Goal: Task Accomplishment & Management: Manage account settings

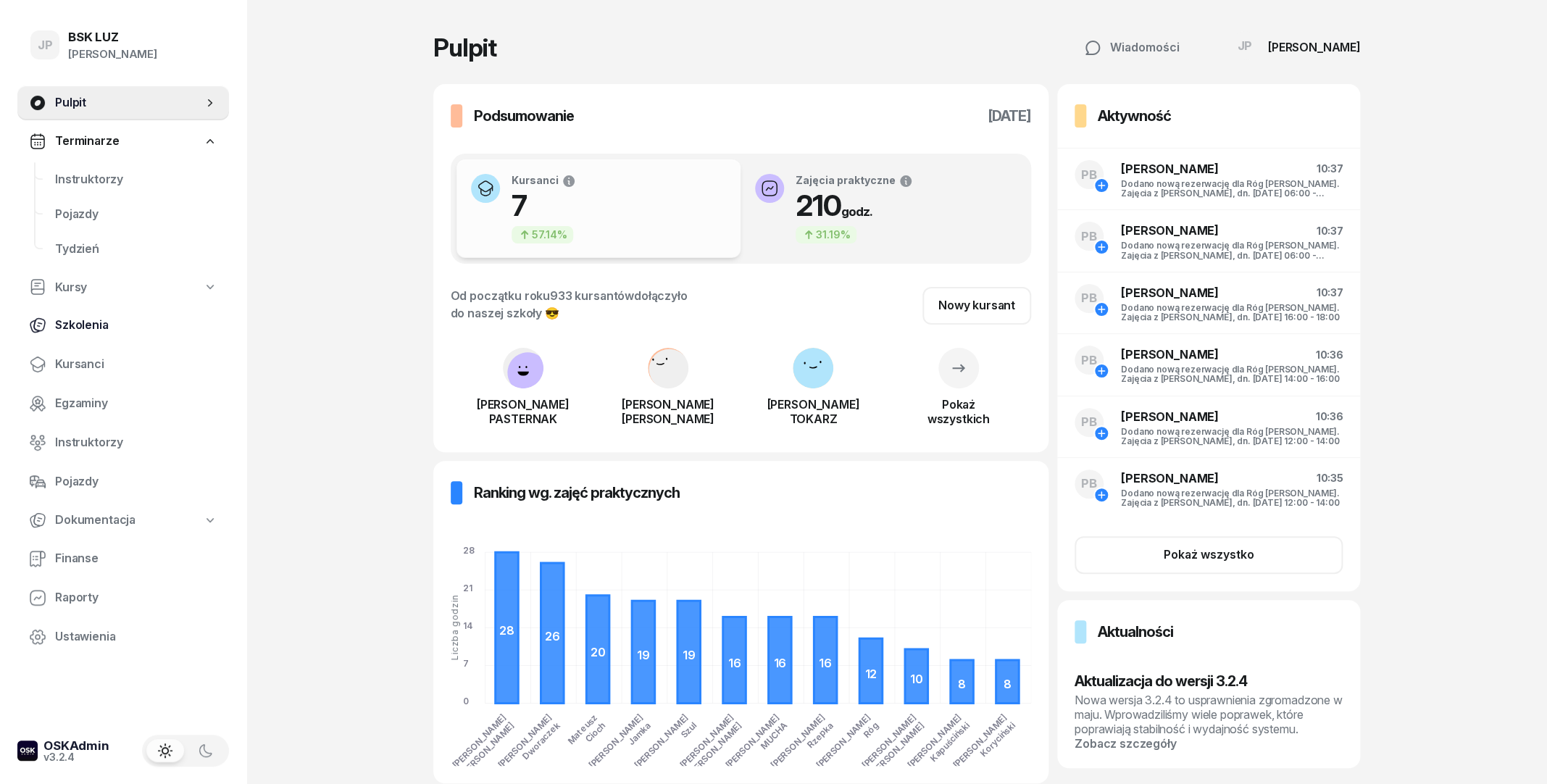
click at [88, 323] on span "Szkolenia" at bounding box center [136, 325] width 163 height 19
select select "createdAt-desc"
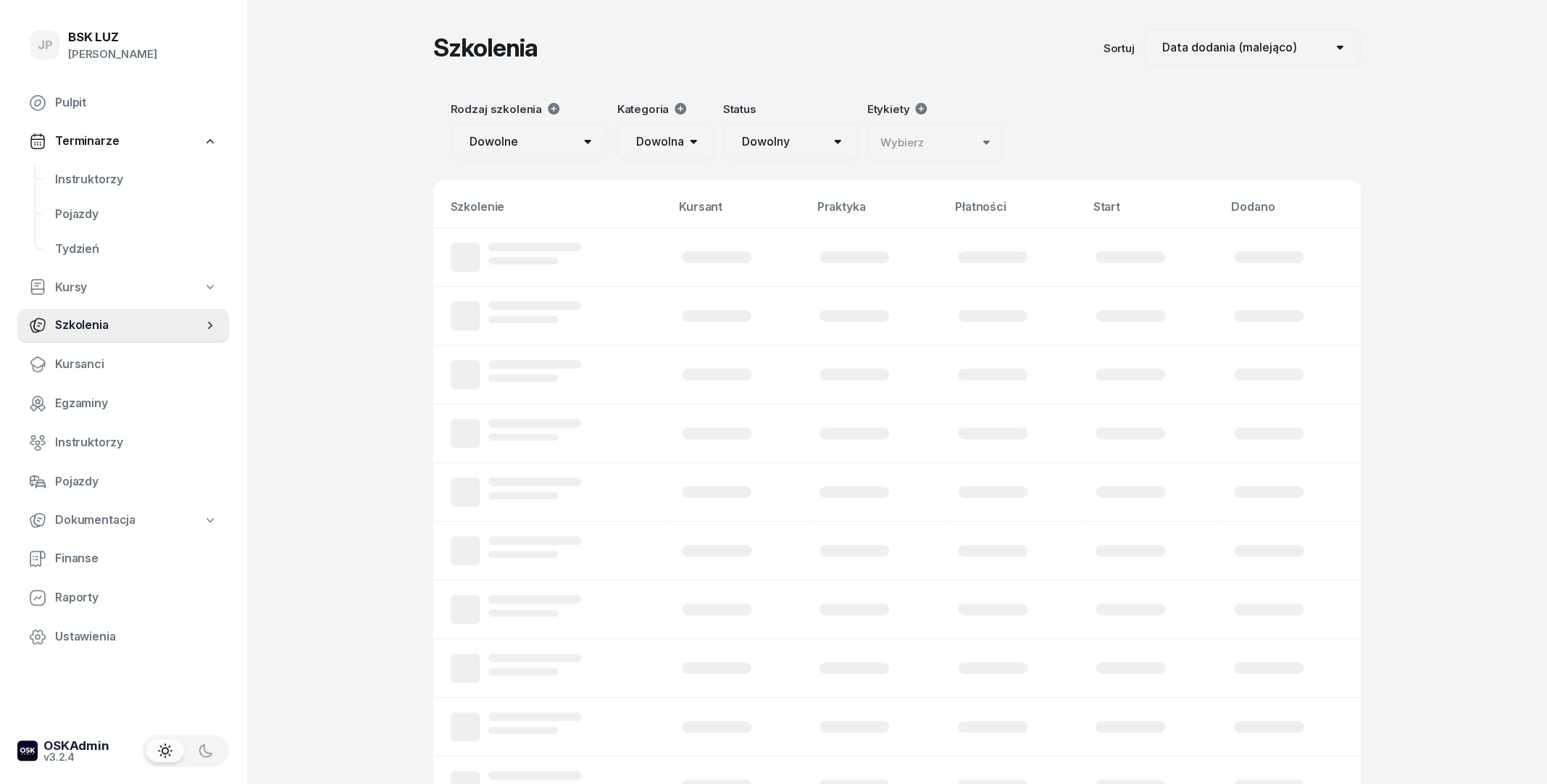
click at [93, 293] on link "Kursy" at bounding box center [124, 288] width 212 height 33
select select
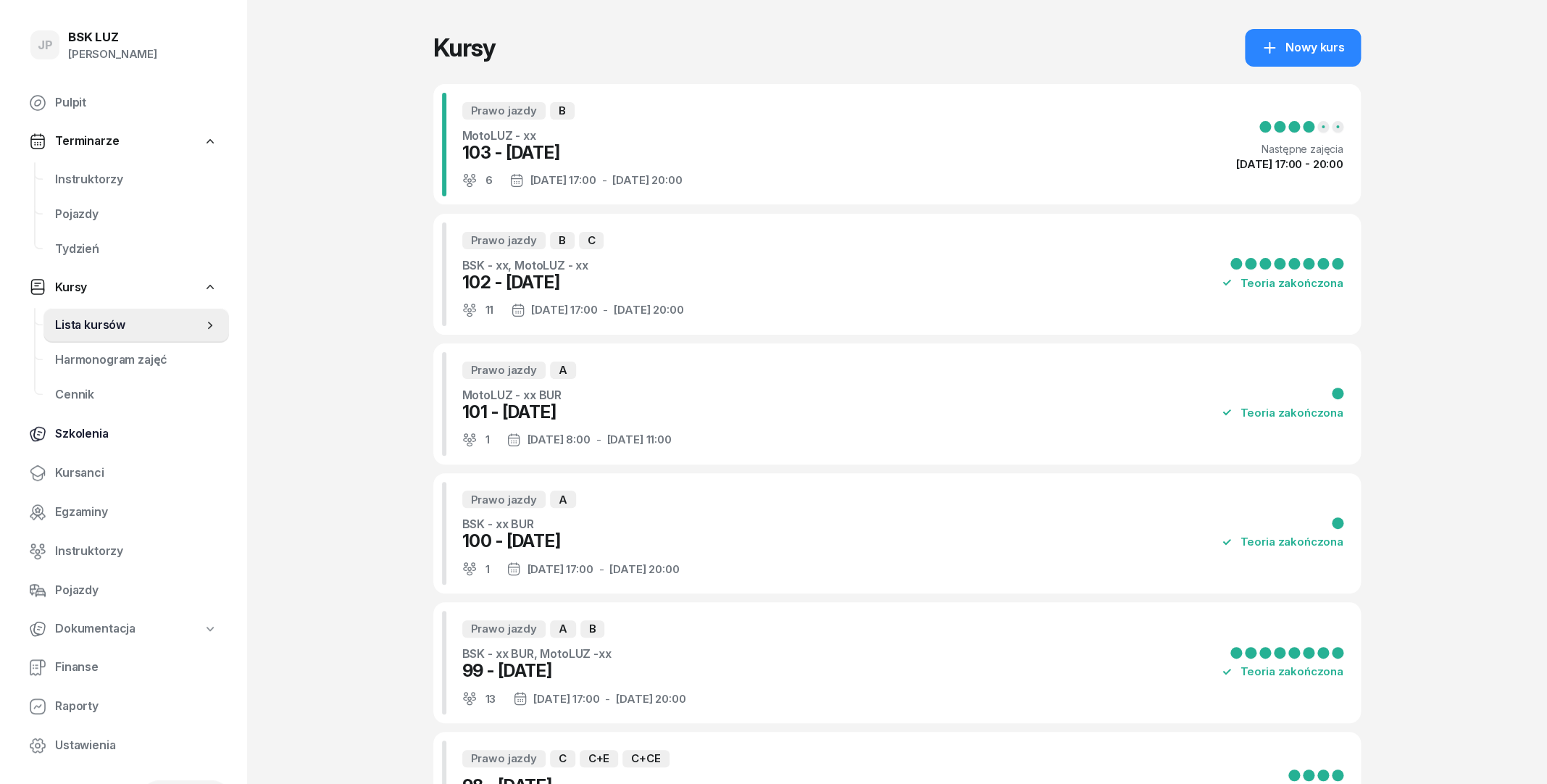
click at [95, 432] on span "Szkolenia" at bounding box center [136, 434] width 163 height 19
select select "createdAt-desc"
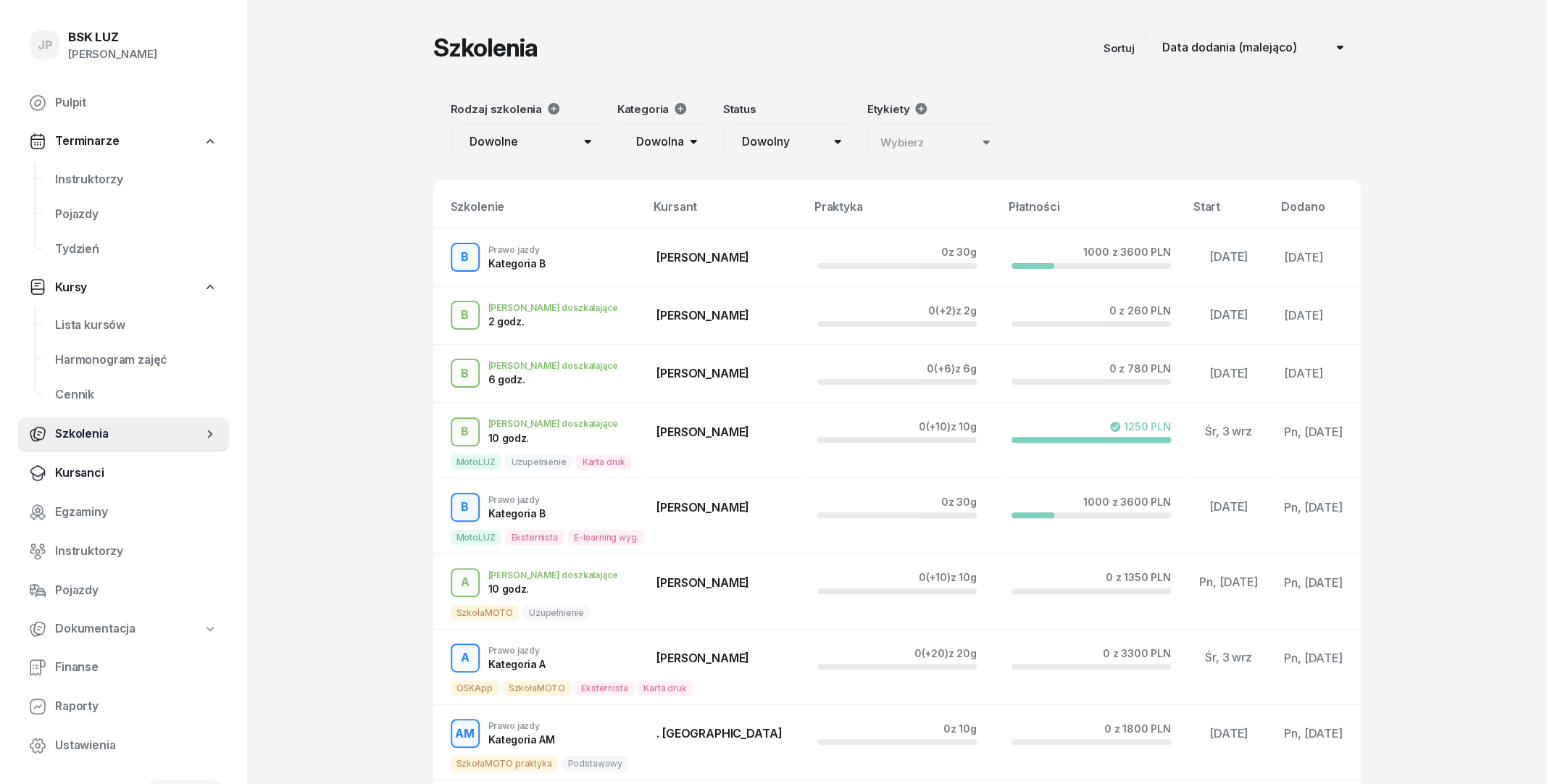
click at [74, 469] on span "Kursanci" at bounding box center [136, 473] width 163 height 19
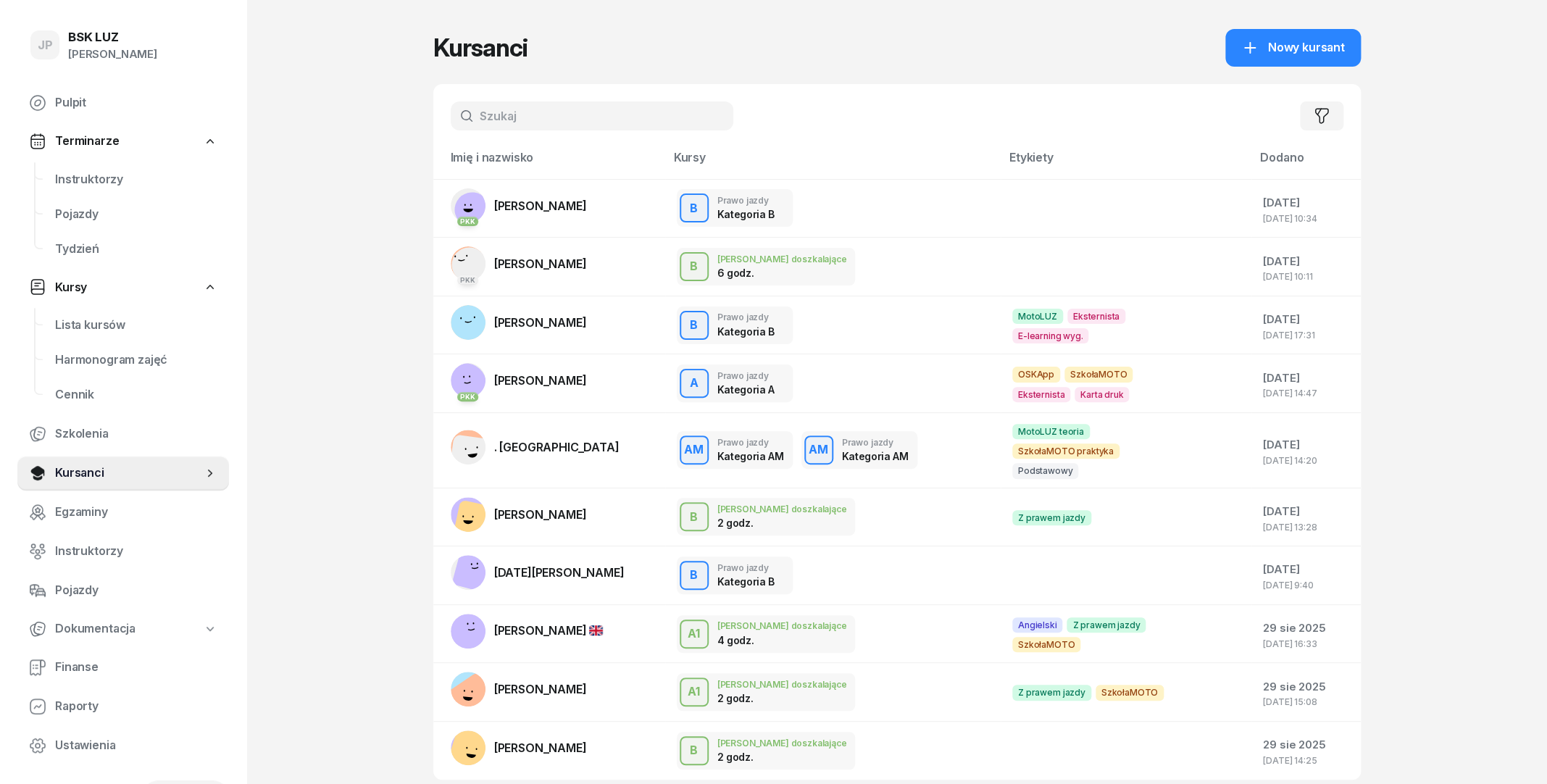
click at [665, 117] on input "text" at bounding box center [592, 115] width 282 height 29
type input "jabło"
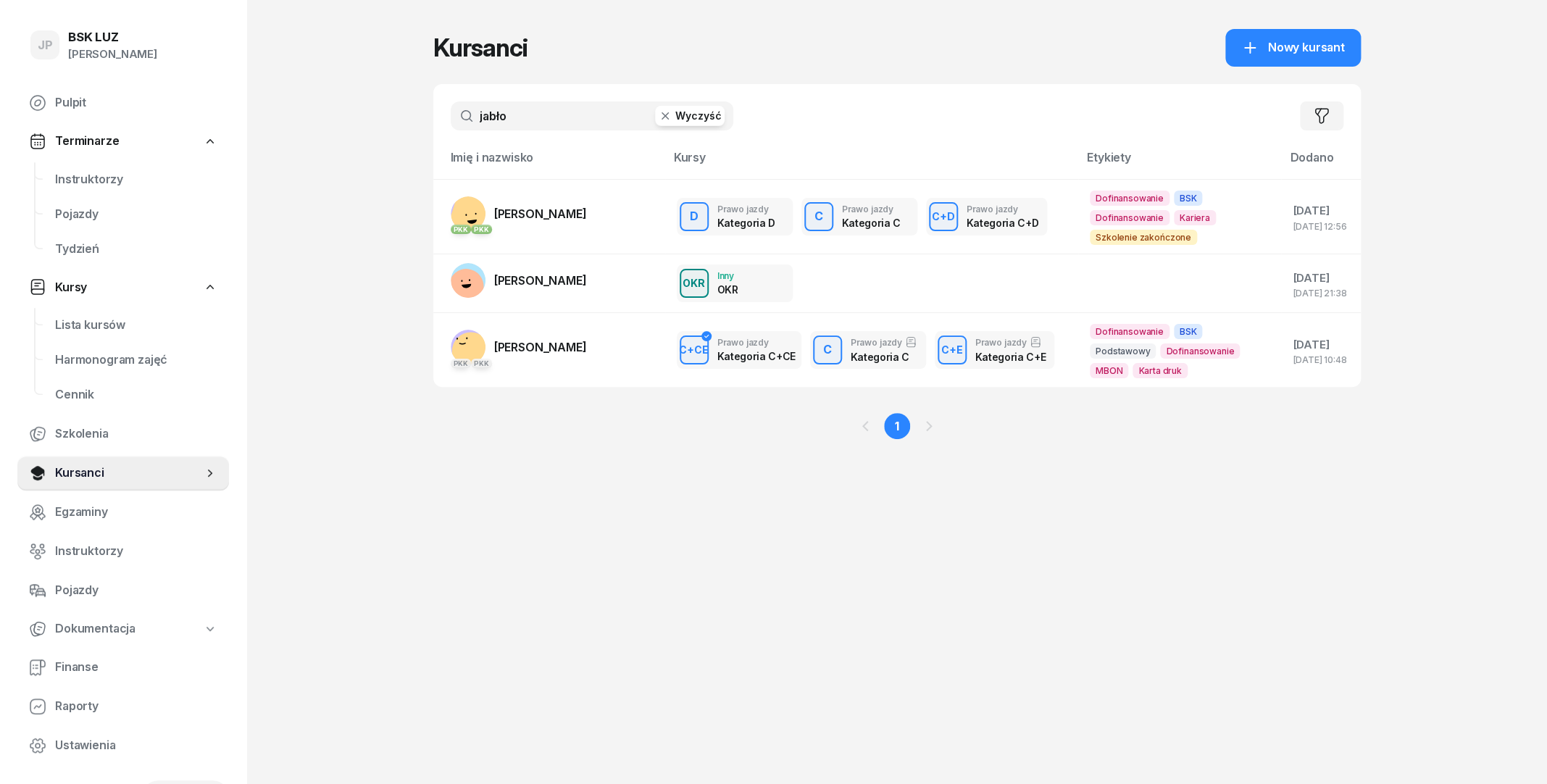
click at [531, 117] on input "jabło" at bounding box center [592, 115] width 282 height 29
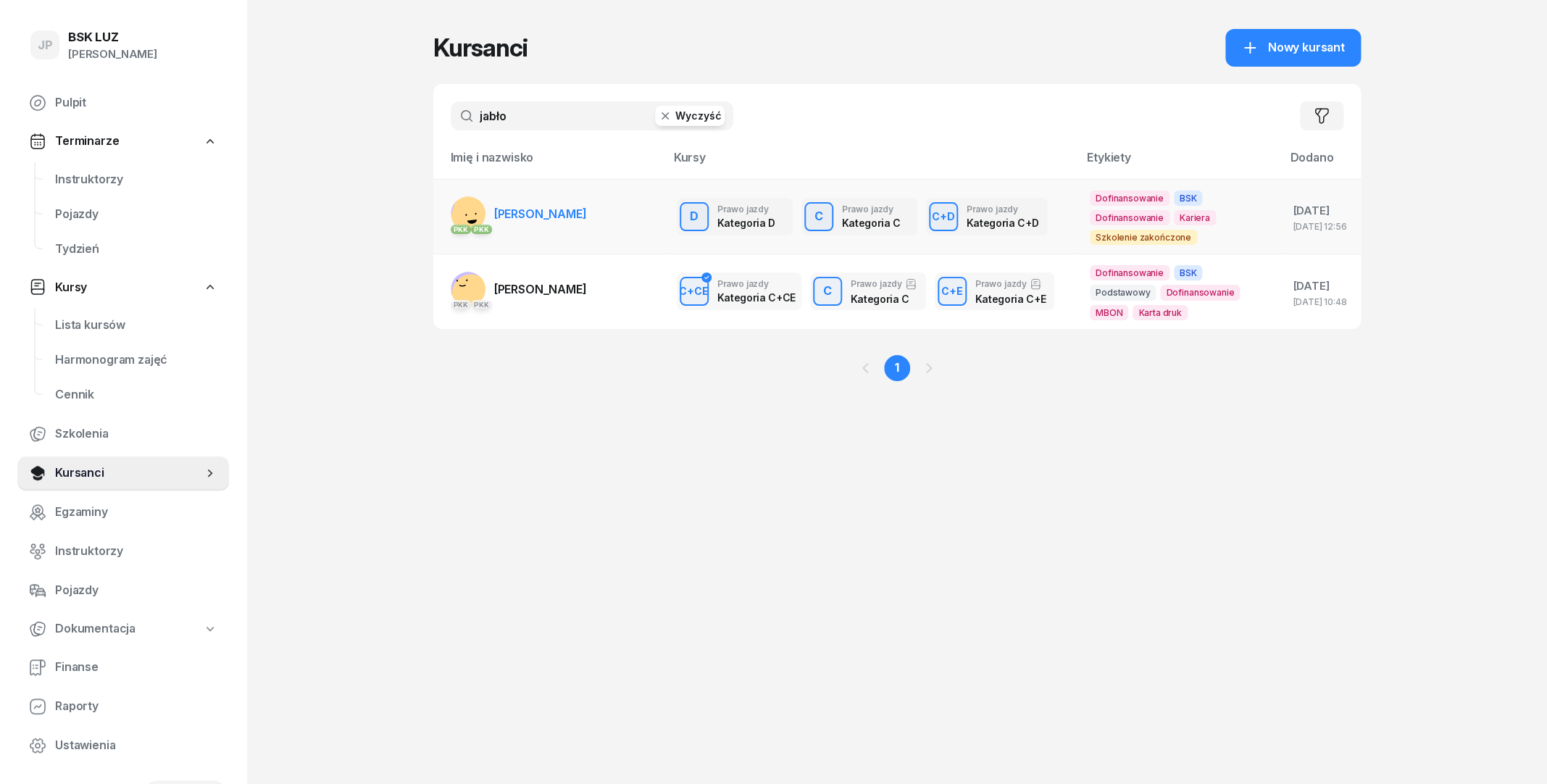
click at [552, 216] on span "[PERSON_NAME]" at bounding box center [541, 214] width 93 height 15
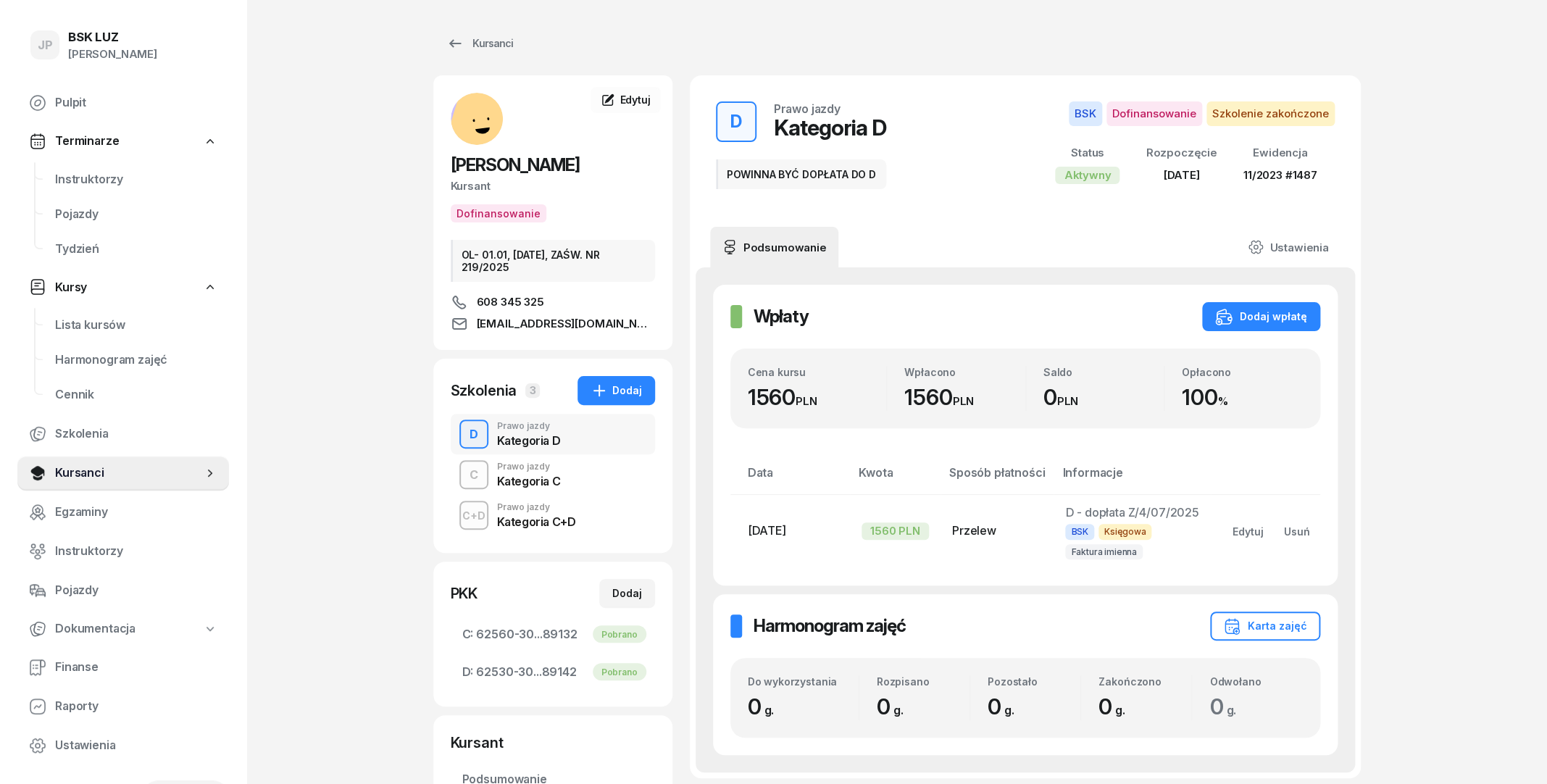
drag, startPoint x: 736, startPoint y: 535, endPoint x: 806, endPoint y: 523, distance: 71.0
click at [806, 523] on td "[DATE]" at bounding box center [790, 530] width 120 height 73
drag, startPoint x: 1213, startPoint y: 510, endPoint x: 1067, endPoint y: 508, distance: 146.0
click at [1067, 508] on td "D - dopłata Z/4/07/2025 BSK Księgowa Faktura imienna" at bounding box center [1132, 530] width 156 height 73
click at [1186, 461] on div "Wpłaty Wpłaty Dodaj wpłatę Cena kursu 1560 PLN Wpłacono 1560 PLN Saldo 0 PLN Op…" at bounding box center [1025, 435] width 624 height 300
